Goal: Information Seeking & Learning: Learn about a topic

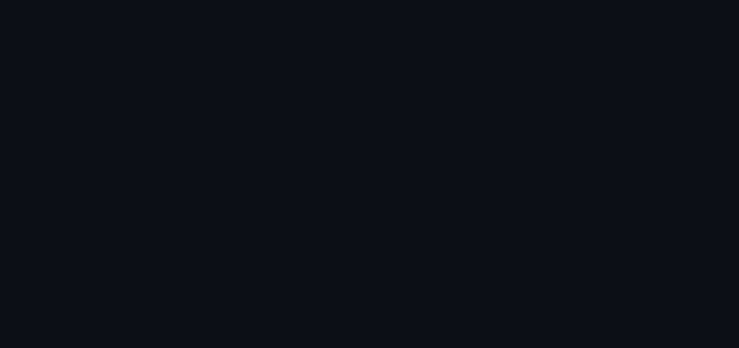
scroll to position [449, 0]
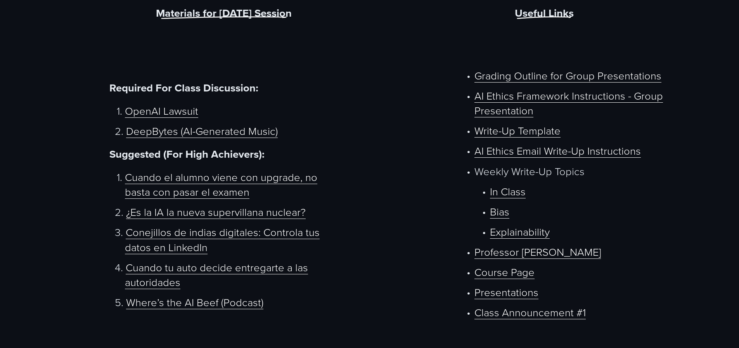
click at [506, 264] on link "Course Page" at bounding box center [504, 271] width 60 height 15
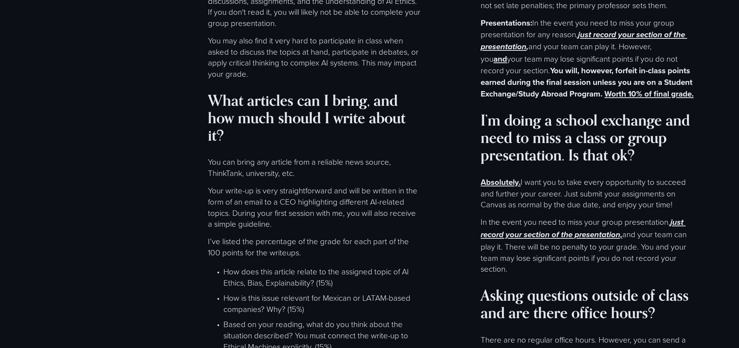
scroll to position [4317, 0]
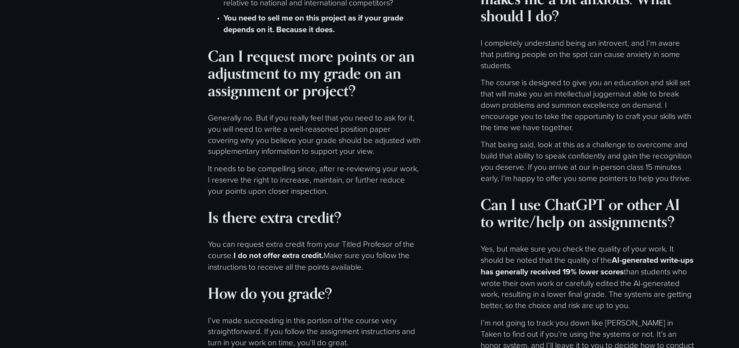
scroll to position [4965, 0]
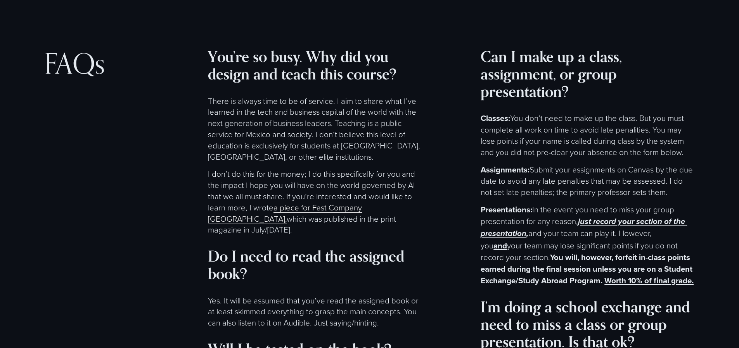
scroll to position [4108, 0]
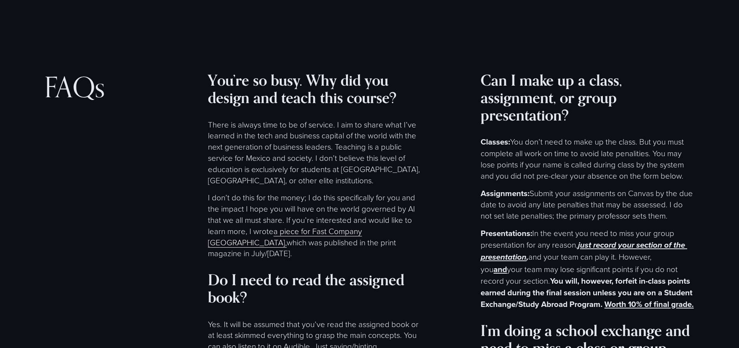
click at [321, 226] on link "a piece for Fast Company [GEOGRAPHIC_DATA]," at bounding box center [285, 237] width 154 height 22
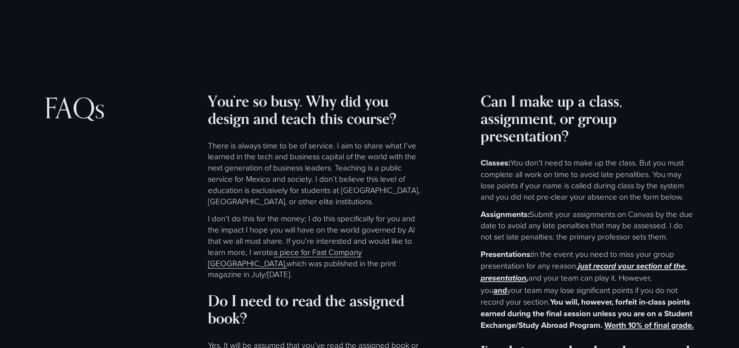
scroll to position [4085, 0]
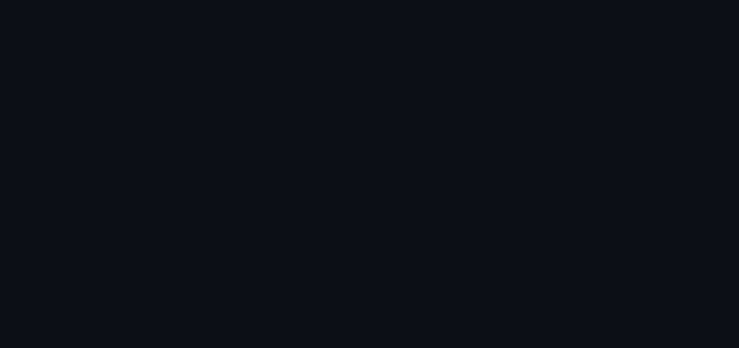
scroll to position [449, 0]
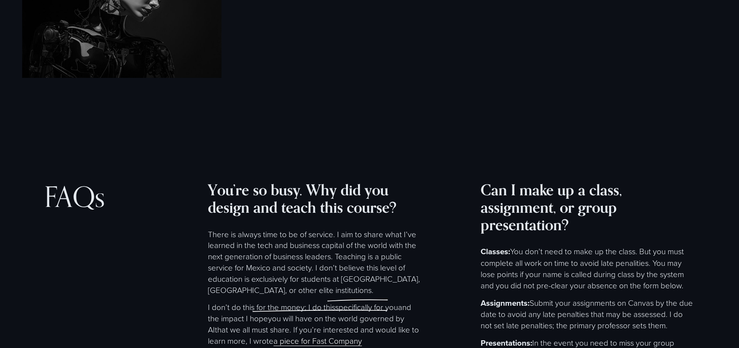
scroll to position [4006, 0]
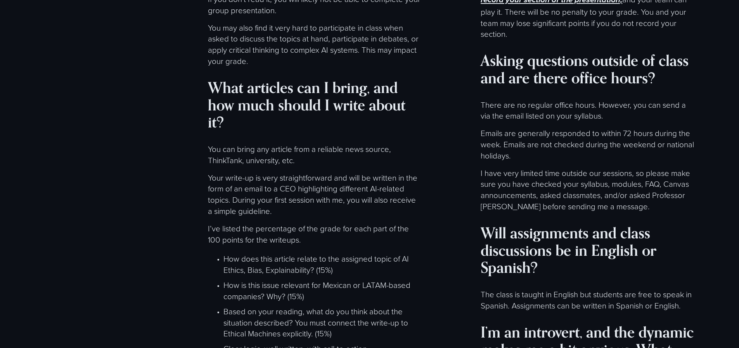
scroll to position [4554, 0]
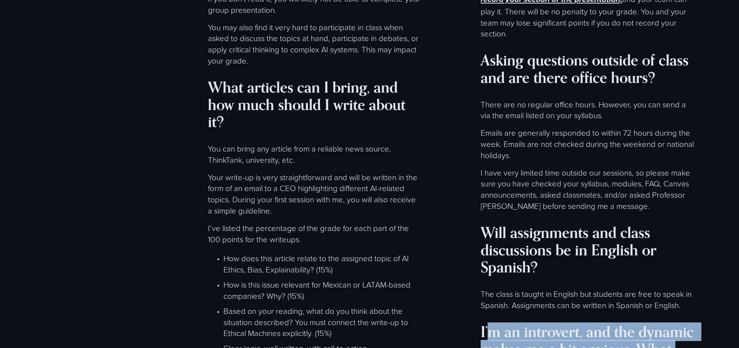
drag, startPoint x: 487, startPoint y: 195, endPoint x: 606, endPoint y: 209, distance: 119.4
click at [606, 323] on strong "I’m an introvert, and the dynamic makes me a bit anxious. What should I do?" at bounding box center [588, 349] width 217 height 53
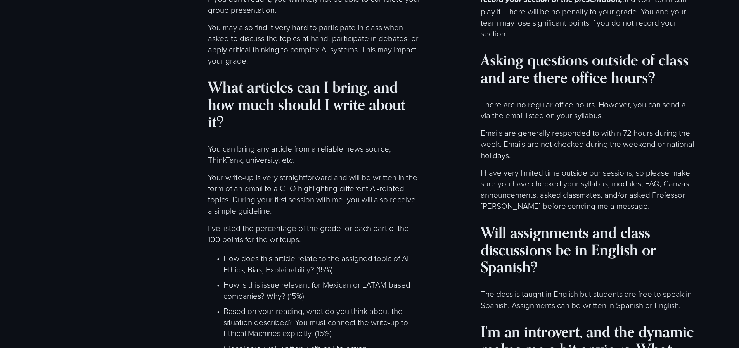
click at [633, 323] on strong "I’m an introvert, and the dynamic makes me a bit anxious. What should I do?" at bounding box center [588, 349] width 217 height 53
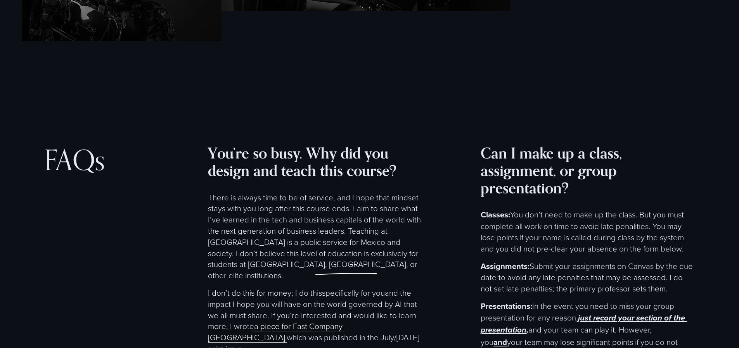
scroll to position [4027, 0]
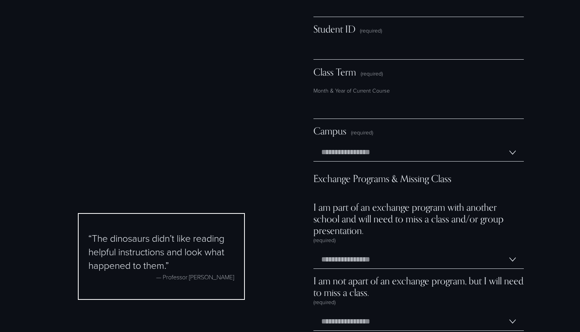
scroll to position [5527, 0]
